Goal: Task Accomplishment & Management: Manage account settings

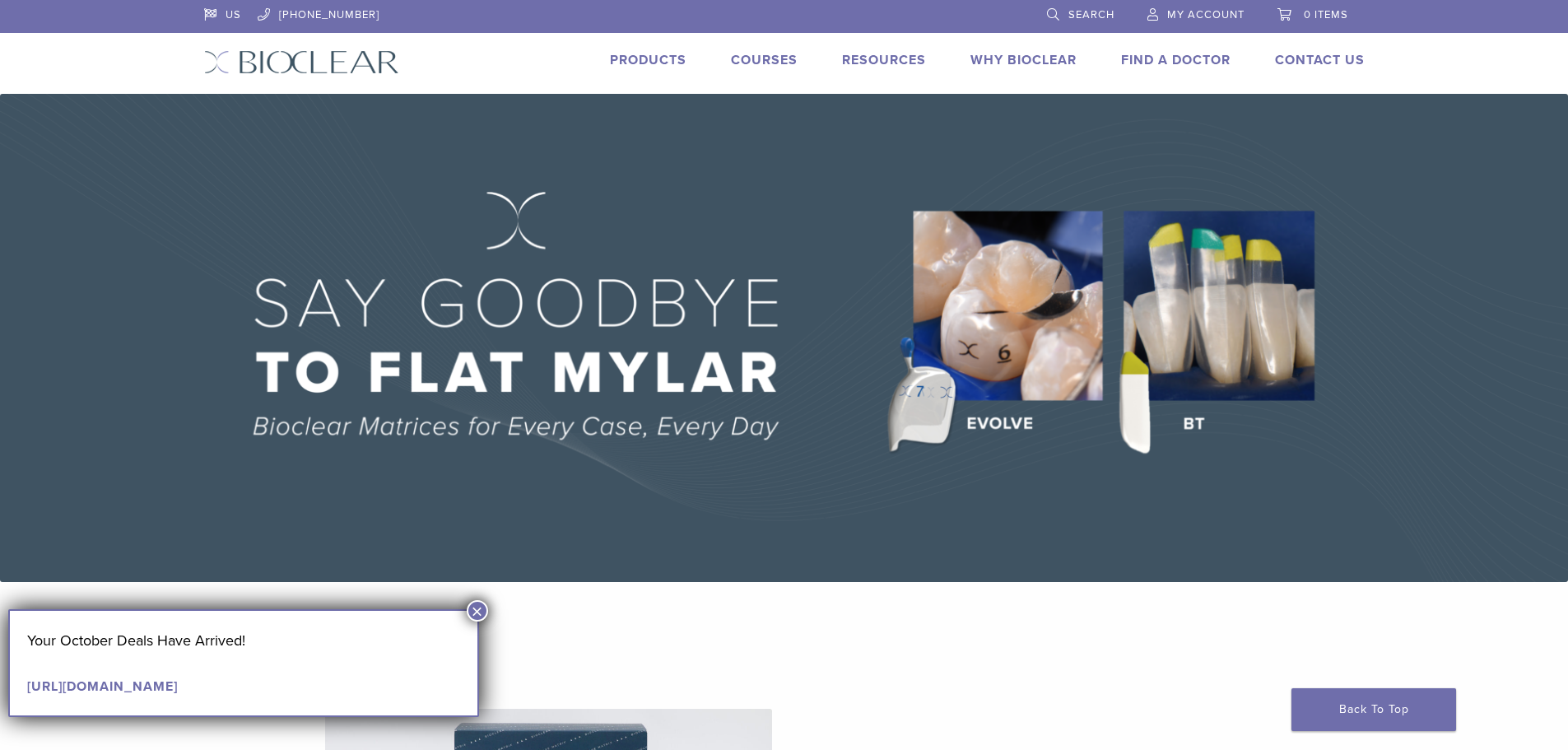
click at [1212, 13] on span "My Account" at bounding box center [1206, 15] width 78 height 13
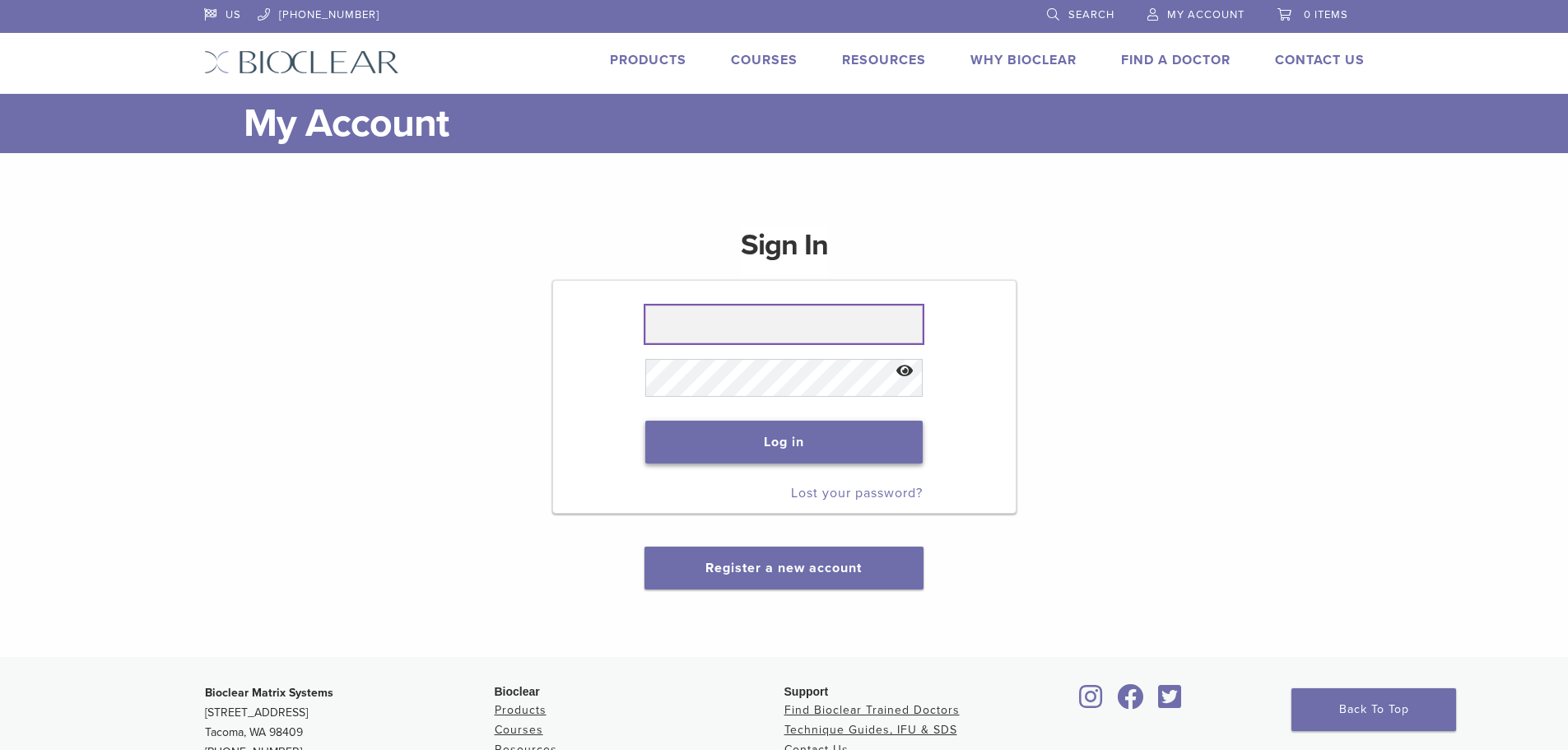
type input "**********"
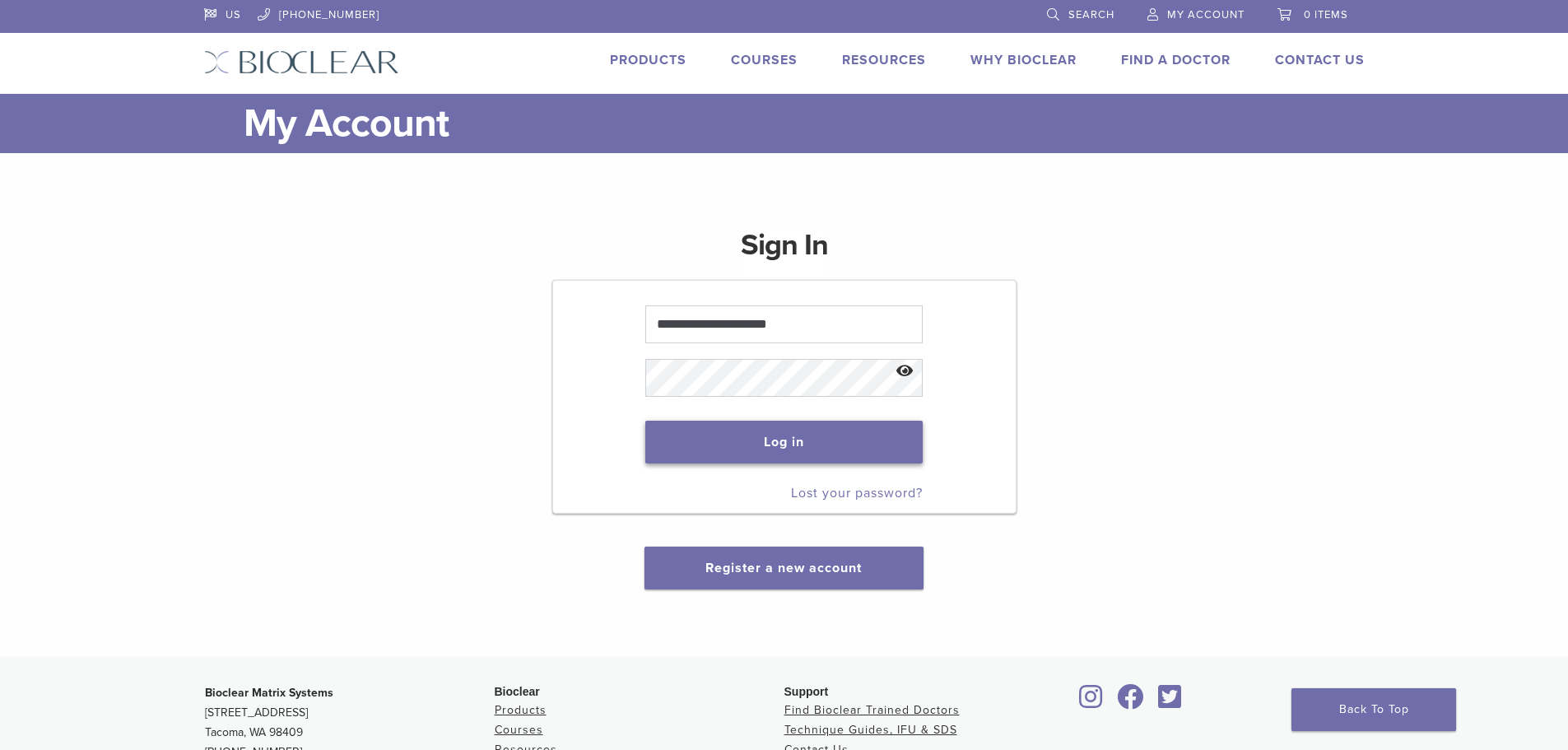
click at [748, 450] on button "Log in" at bounding box center [784, 442] width 277 height 43
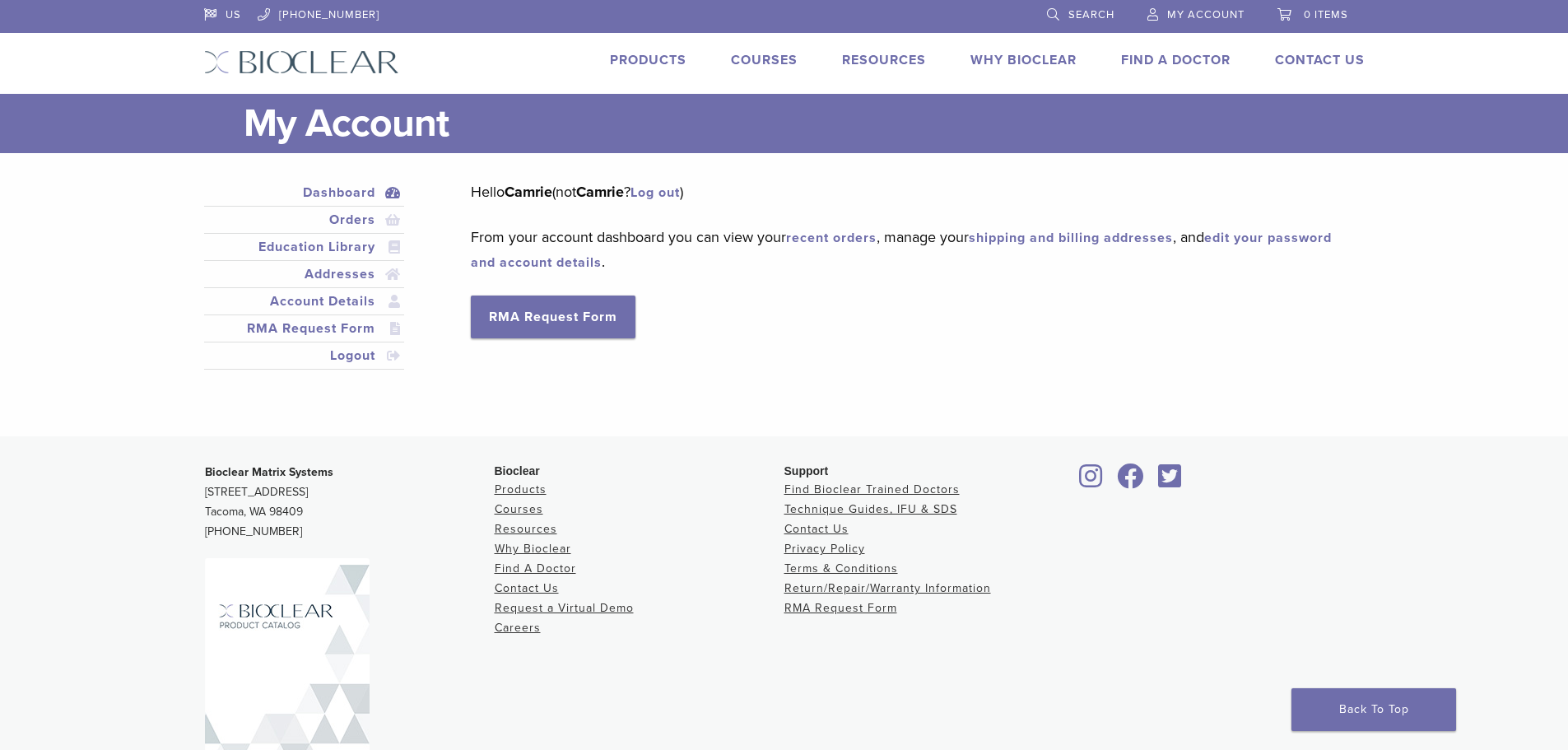
click at [1190, 15] on span "My Account" at bounding box center [1206, 15] width 78 height 13
click at [358, 217] on link "Orders" at bounding box center [304, 220] width 194 height 20
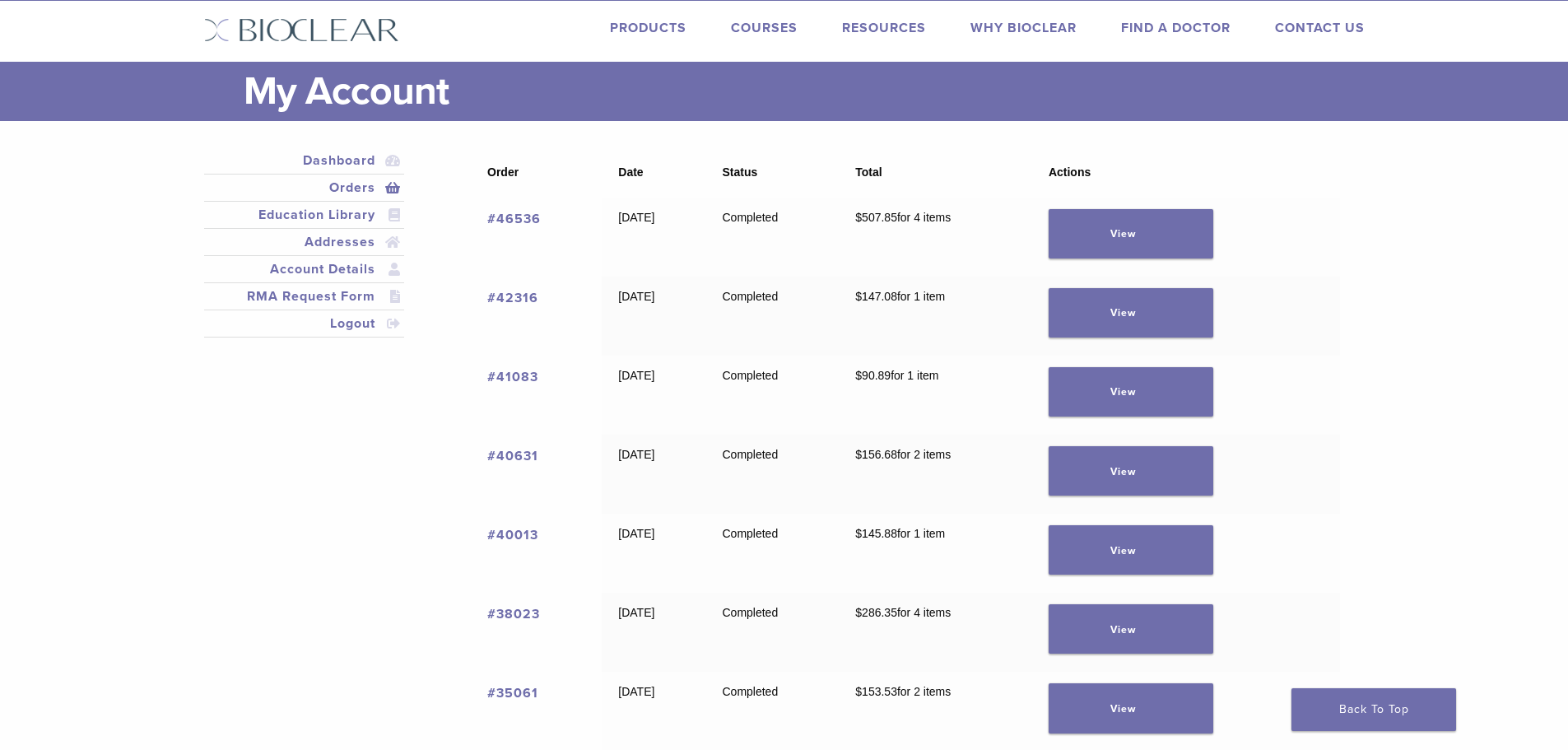
scroll to position [83, 0]
